Goal: Information Seeking & Learning: Check status

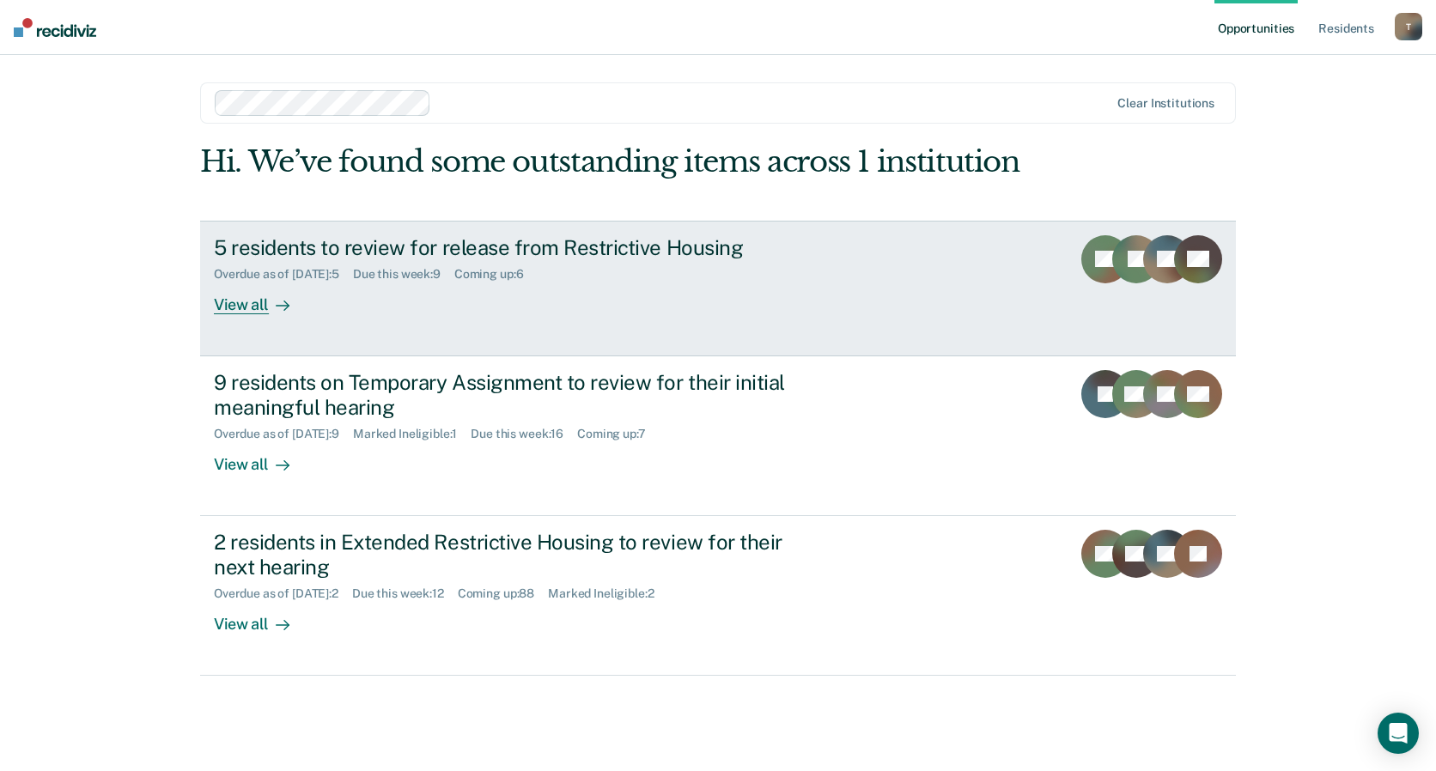
drag, startPoint x: 286, startPoint y: 254, endPoint x: 287, endPoint y: 244, distance: 10.3
click at [287, 253] on div "5 residents to review for release from Restrictive Housing" at bounding box center [515, 247] width 603 height 25
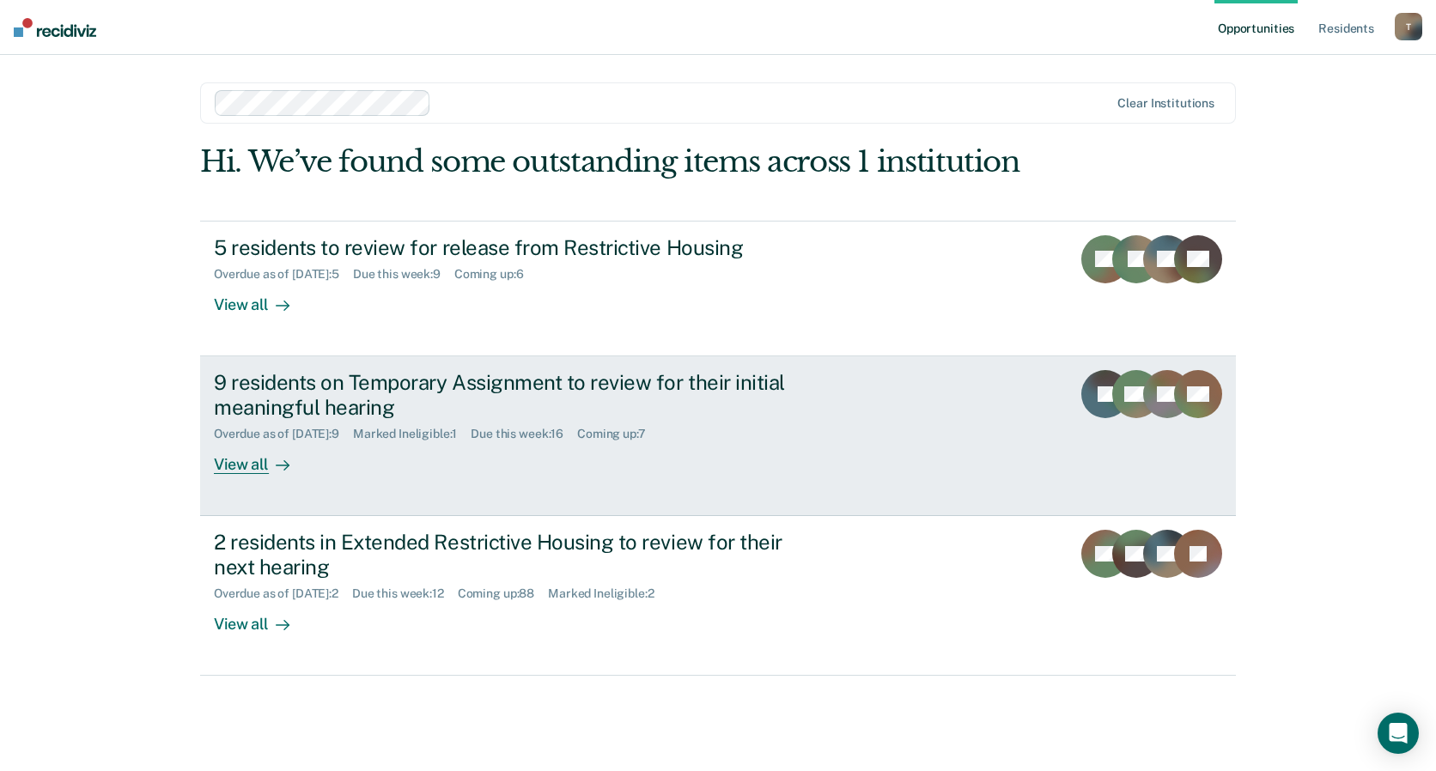
click at [491, 405] on div "9 residents on Temporary Assignment to review for their initial meaningful hear…" at bounding box center [515, 395] width 603 height 50
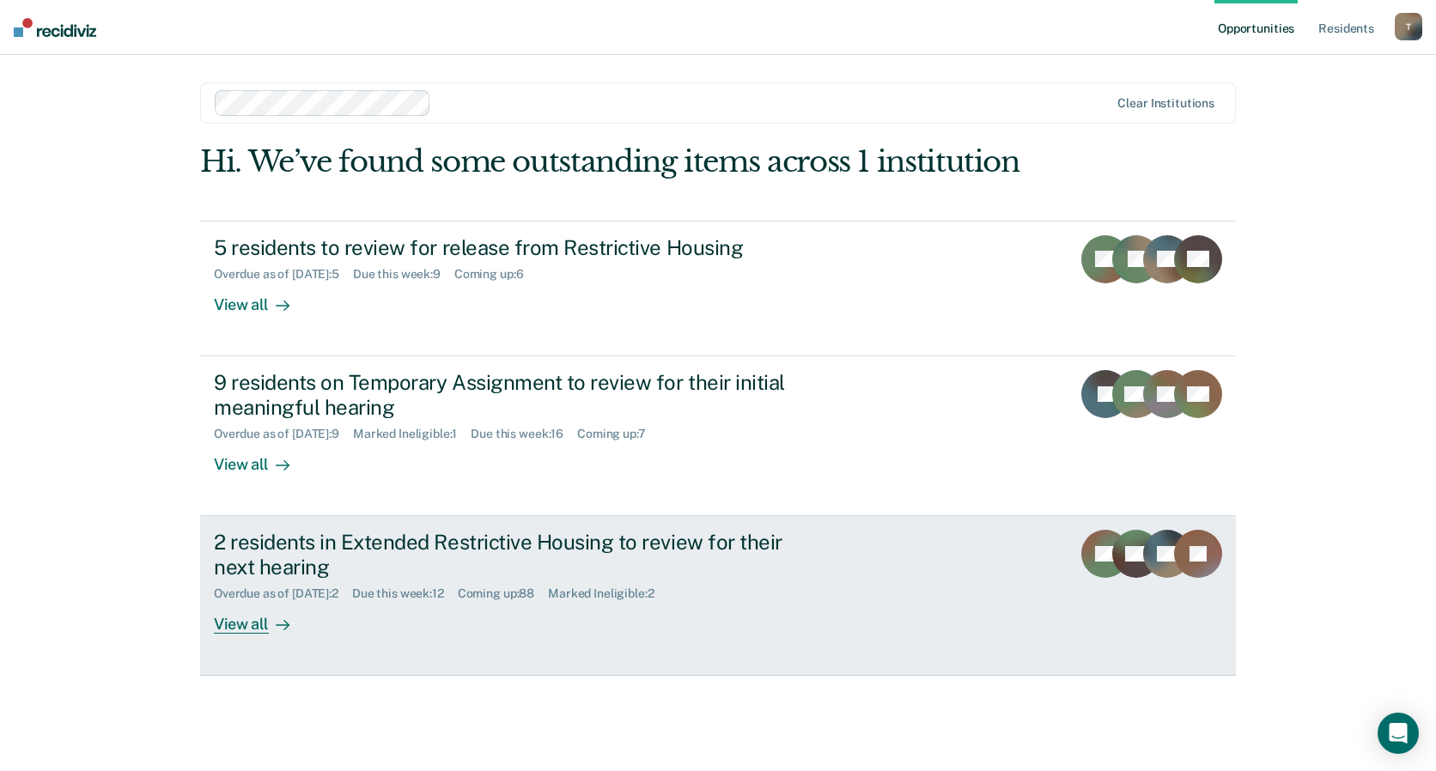
click at [447, 576] on div "2 residents in Extended Restrictive Housing to review for their next hearing" at bounding box center [515, 555] width 603 height 50
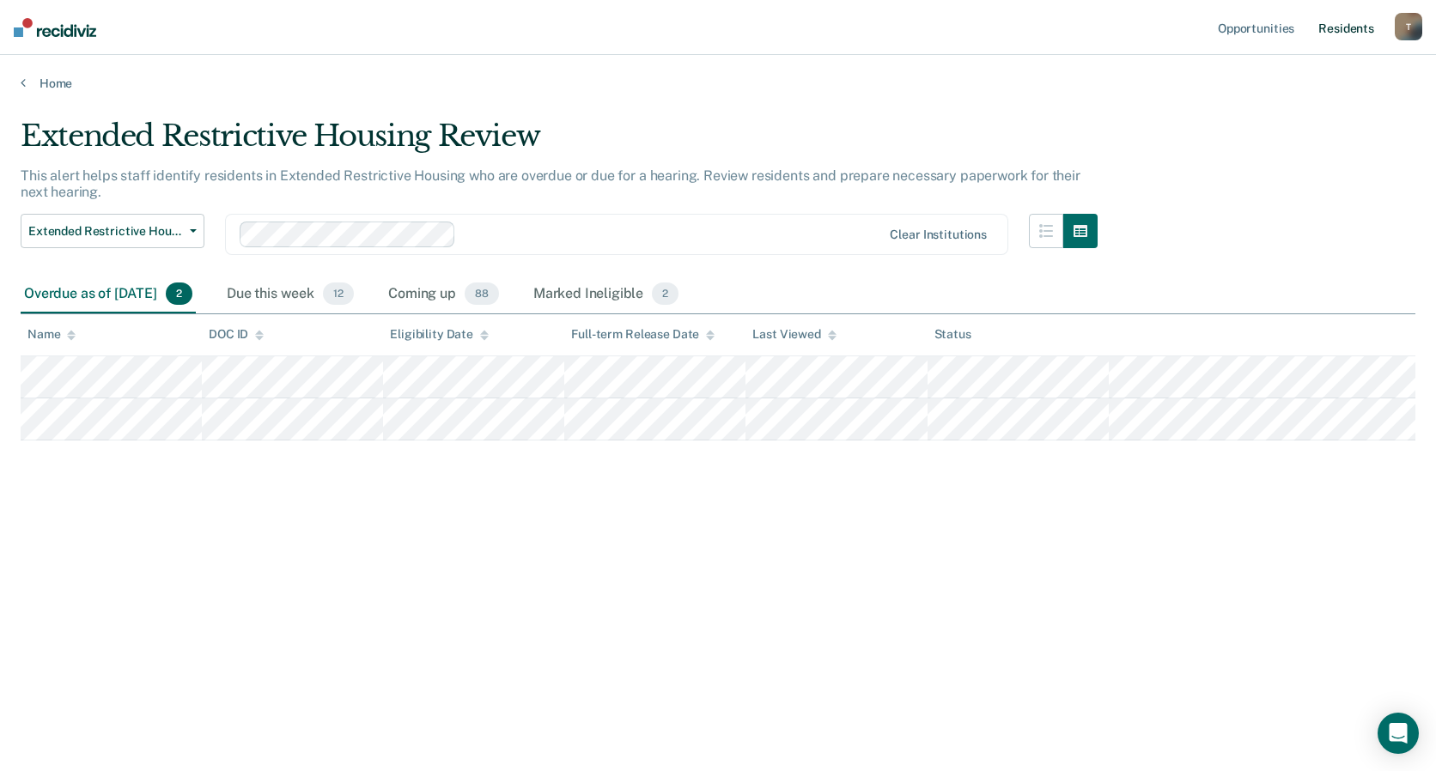
click at [1333, 27] on link "Resident s" at bounding box center [1346, 27] width 63 height 55
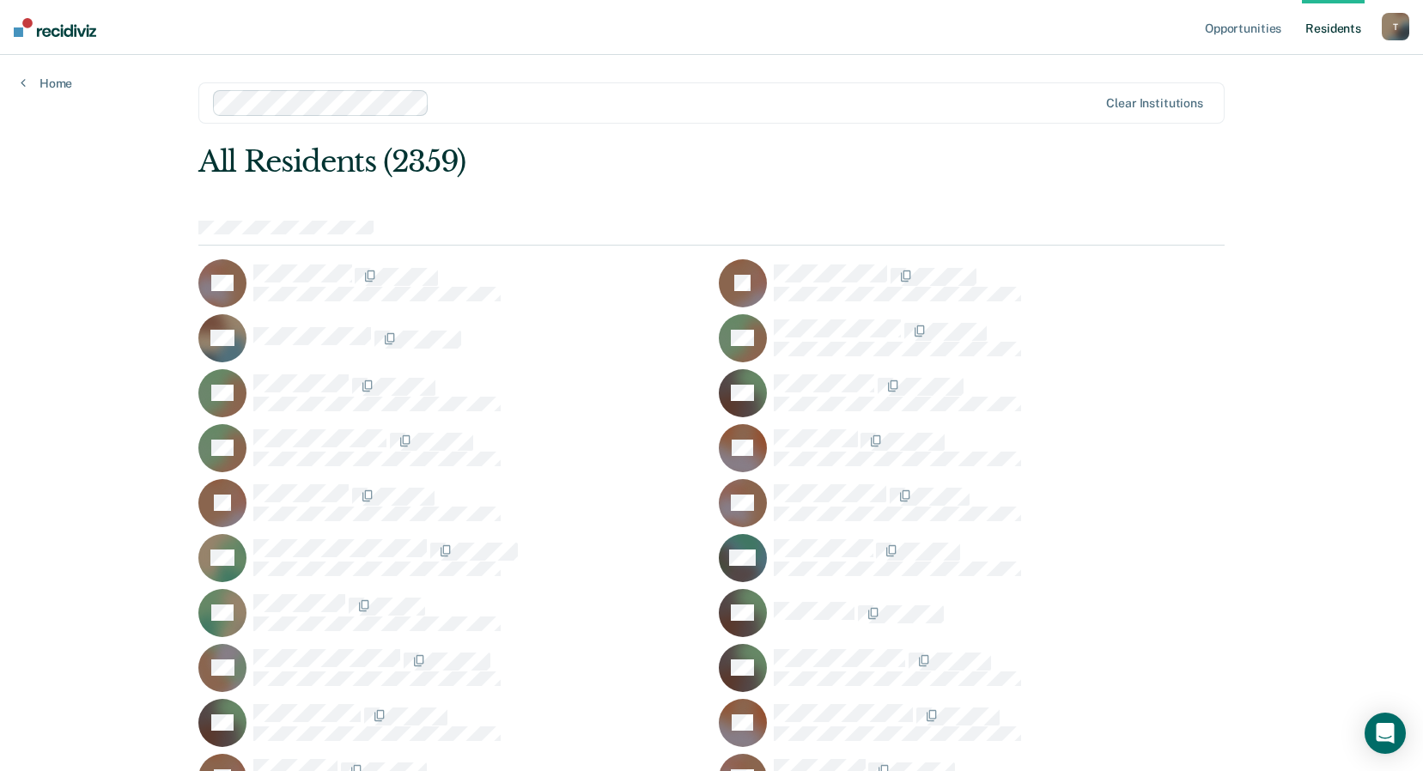
scroll to position [6318, 0]
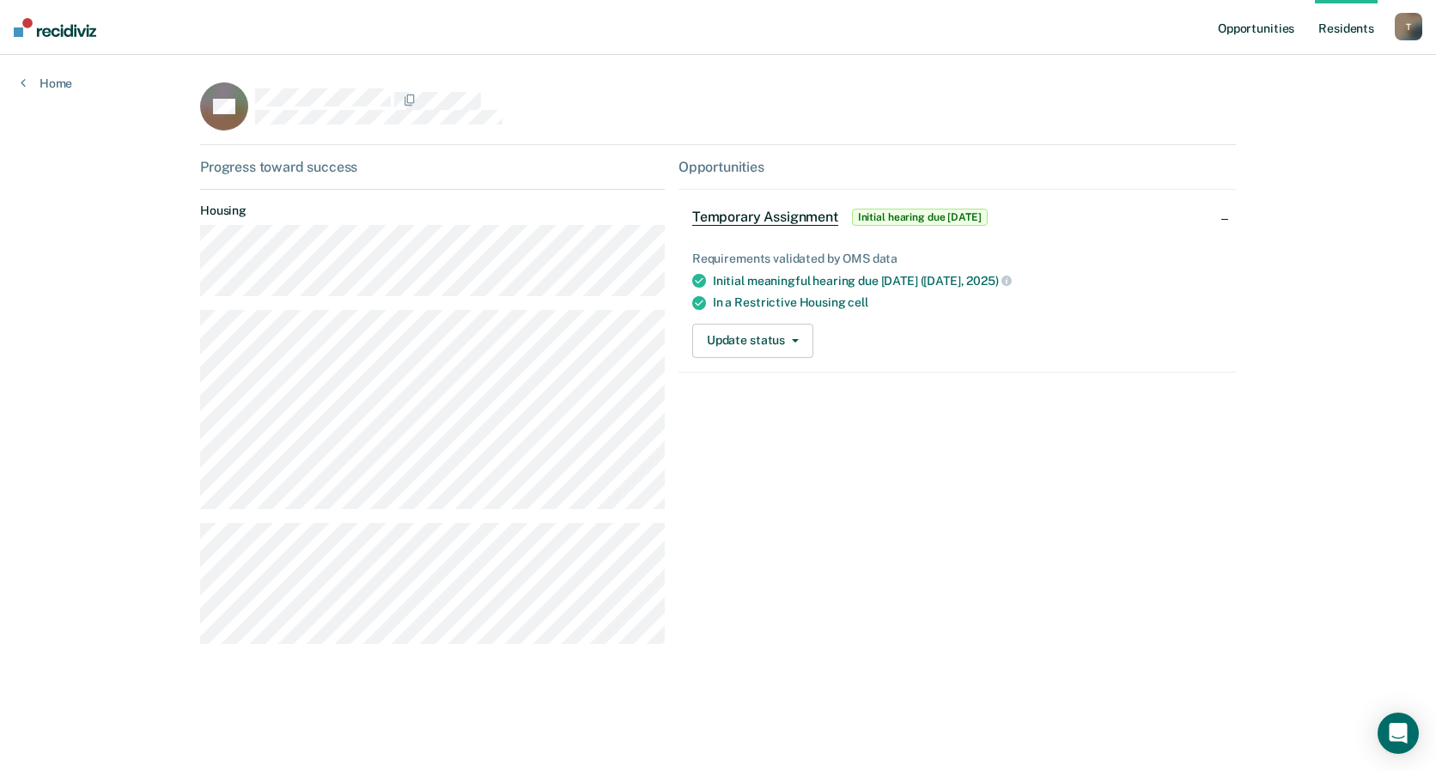
click at [1232, 29] on link "Opportunities" at bounding box center [1255, 27] width 83 height 55
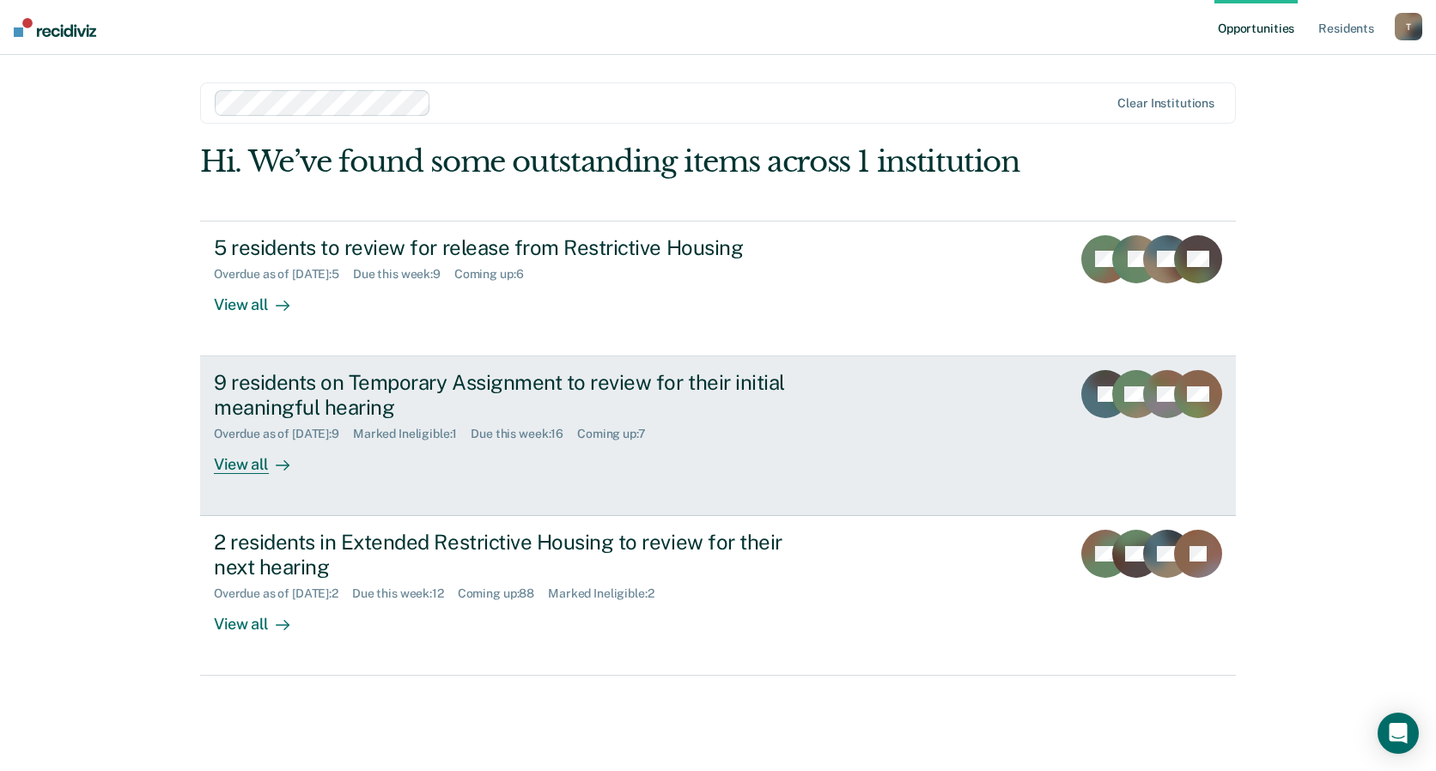
click at [426, 424] on div "Overdue as of [DATE] : 9 Marked Ineligible : 1 Due this week : 16 Coming up : 7" at bounding box center [515, 430] width 603 height 21
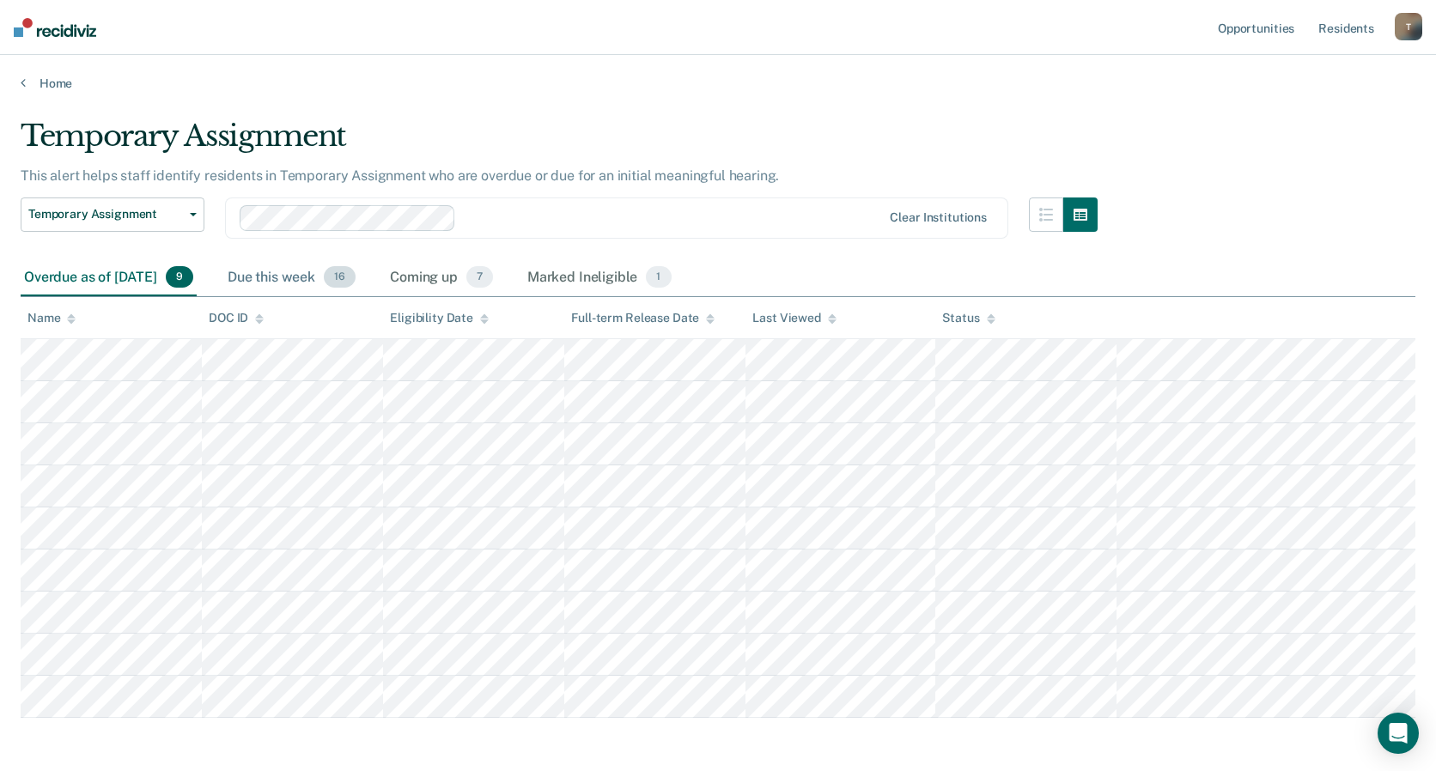
click at [324, 278] on div "Due this week 16" at bounding box center [291, 278] width 135 height 38
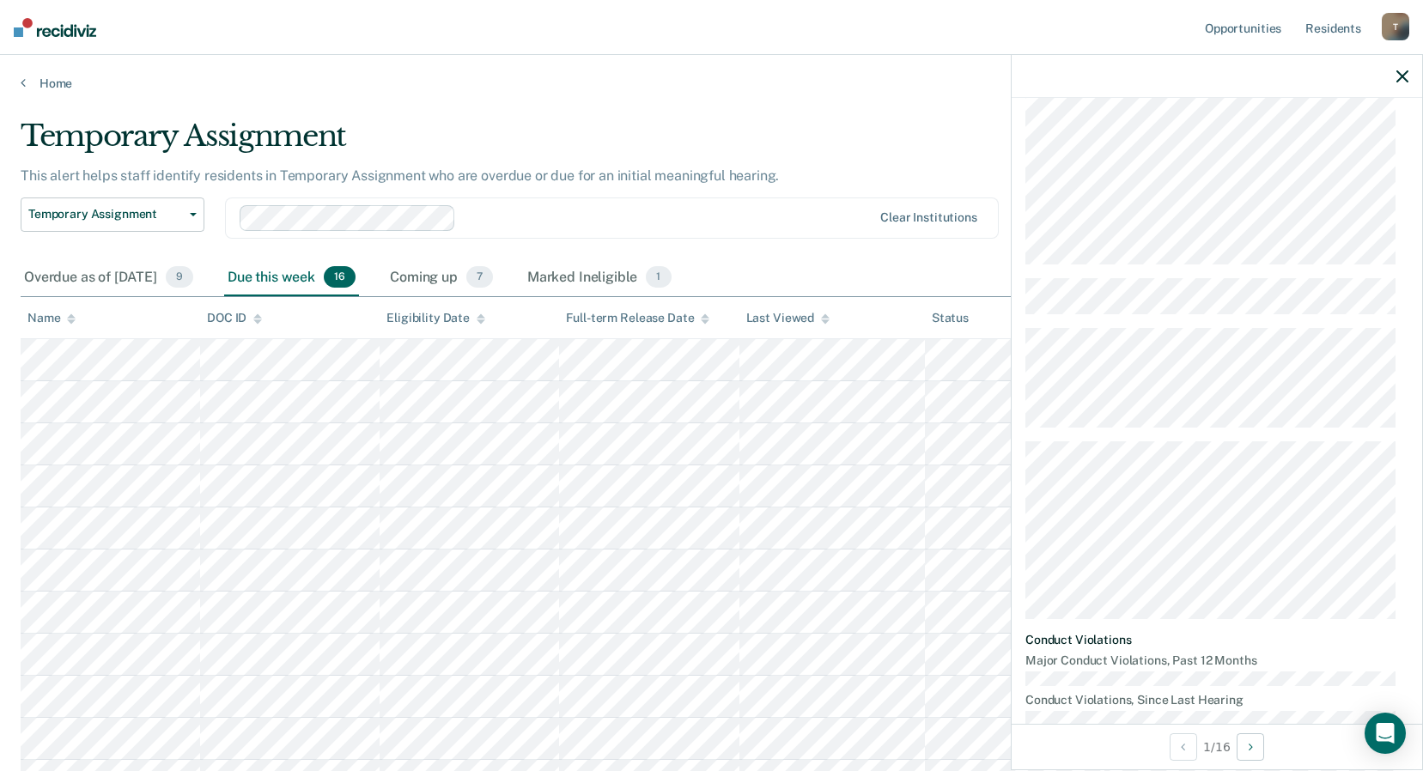
scroll to position [386, 0]
